Goal: Task Accomplishment & Management: Manage account settings

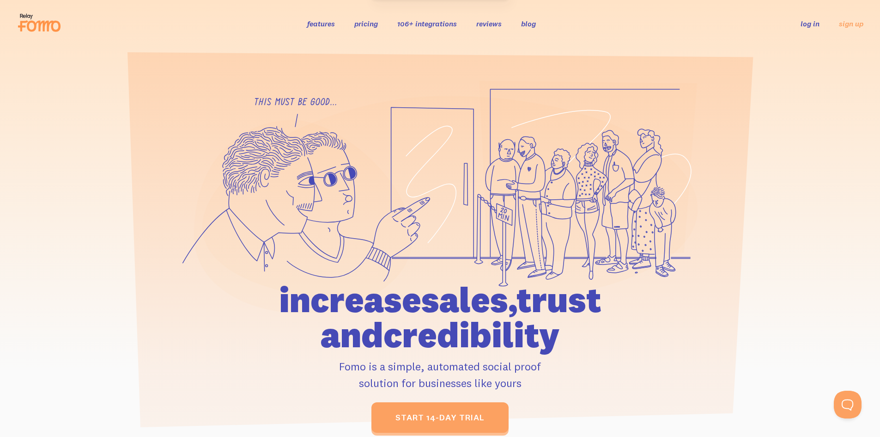
click at [809, 24] on link "log in" at bounding box center [810, 23] width 19 height 9
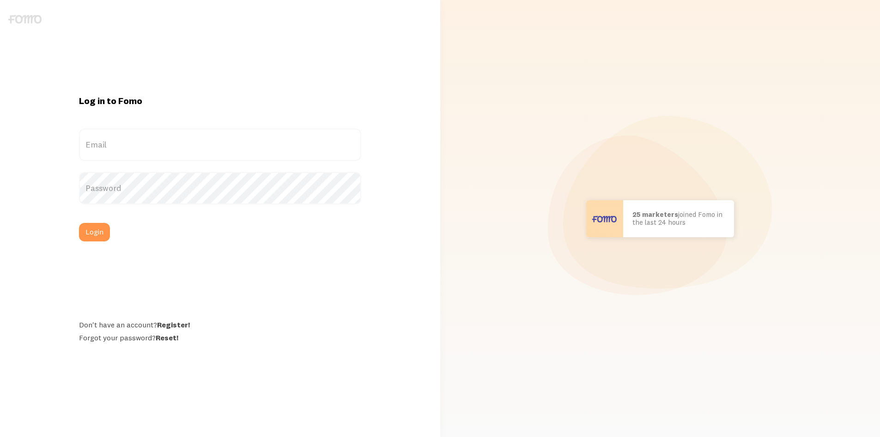
click at [361, 128] on div "Email" at bounding box center [220, 144] width 282 height 32
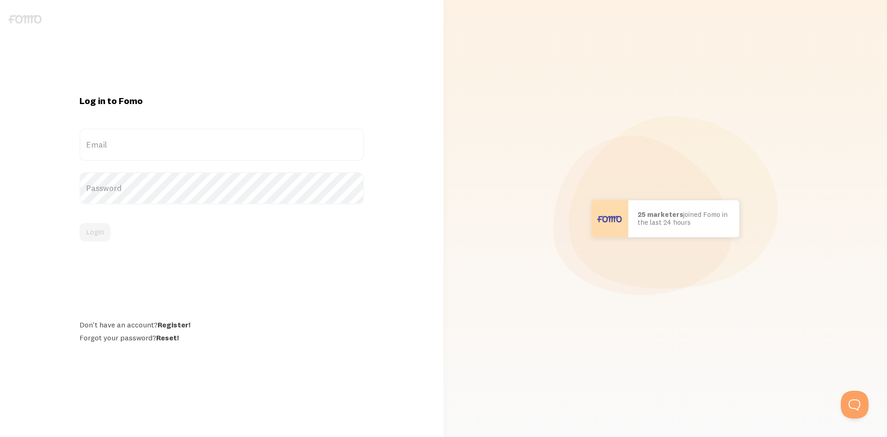
click at [145, 146] on label "Email" at bounding box center [221, 144] width 285 height 32
click at [145, 146] on input "Email" at bounding box center [221, 144] width 285 height 32
paste input "marketing@digitaloriginals.com"
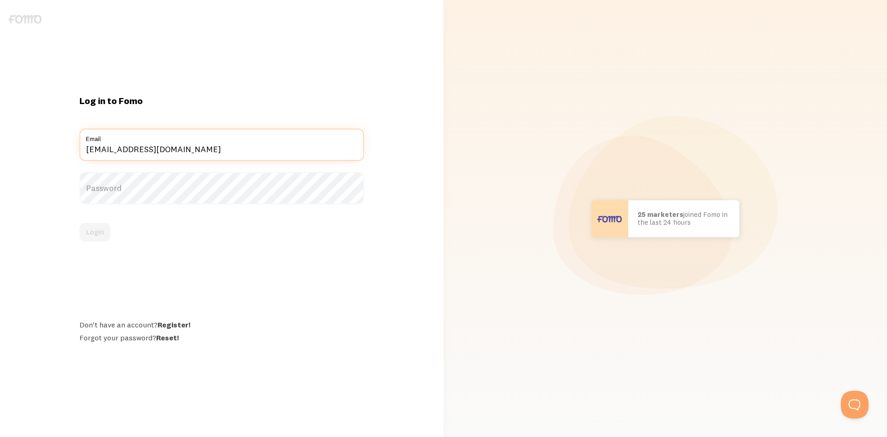
type input "marketing@digitaloriginals.com"
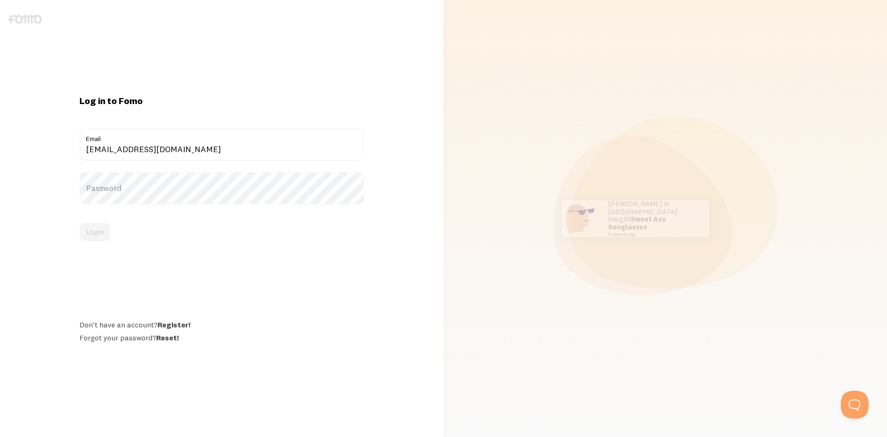
click at [151, 185] on label "Password" at bounding box center [221, 188] width 285 height 32
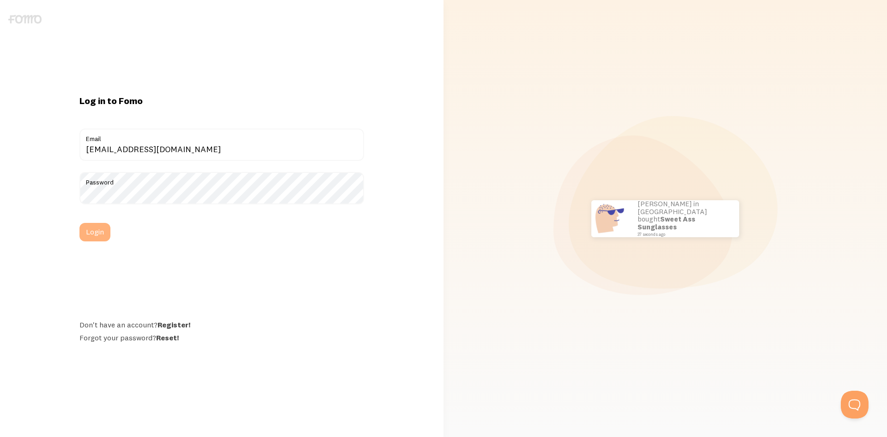
click at [100, 236] on button "Login" at bounding box center [94, 232] width 31 height 18
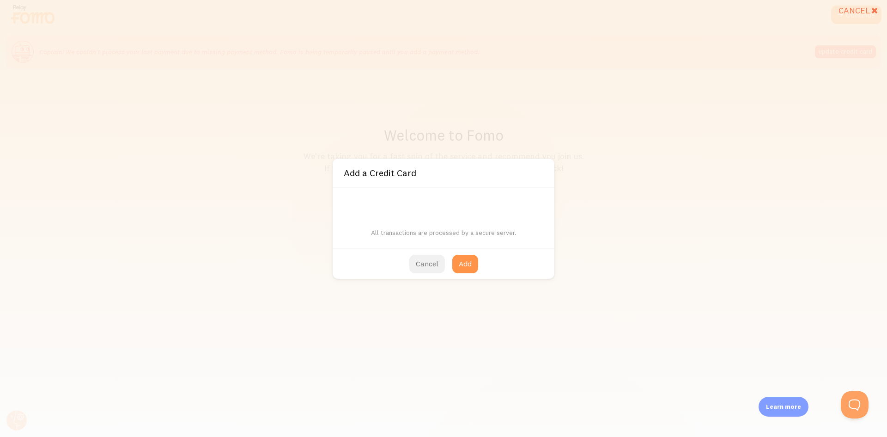
click at [424, 264] on button "Cancel" at bounding box center [427, 264] width 36 height 18
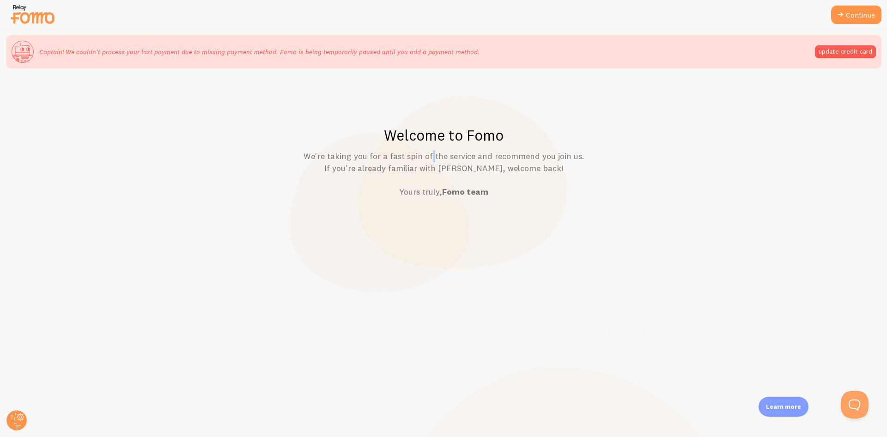
click at [376, 158] on p "We're taking you for a fast spin of the service and recommend you join us. If y…" at bounding box center [444, 174] width 842 height 48
click at [383, 175] on p "We're taking you for a fast spin of the service and recommend you join us. If y…" at bounding box center [444, 174] width 842 height 48
click at [405, 187] on p "We're taking you for a fast spin of the service and recommend you join us. If y…" at bounding box center [444, 174] width 842 height 48
